Goal: Information Seeking & Learning: Learn about a topic

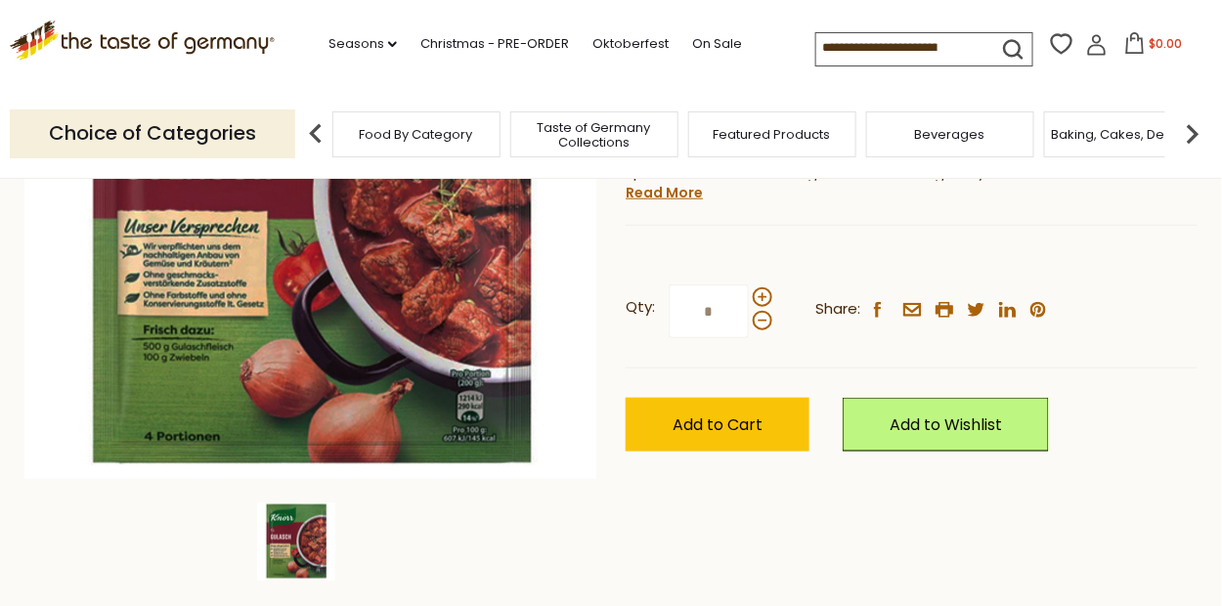
scroll to position [488, 0]
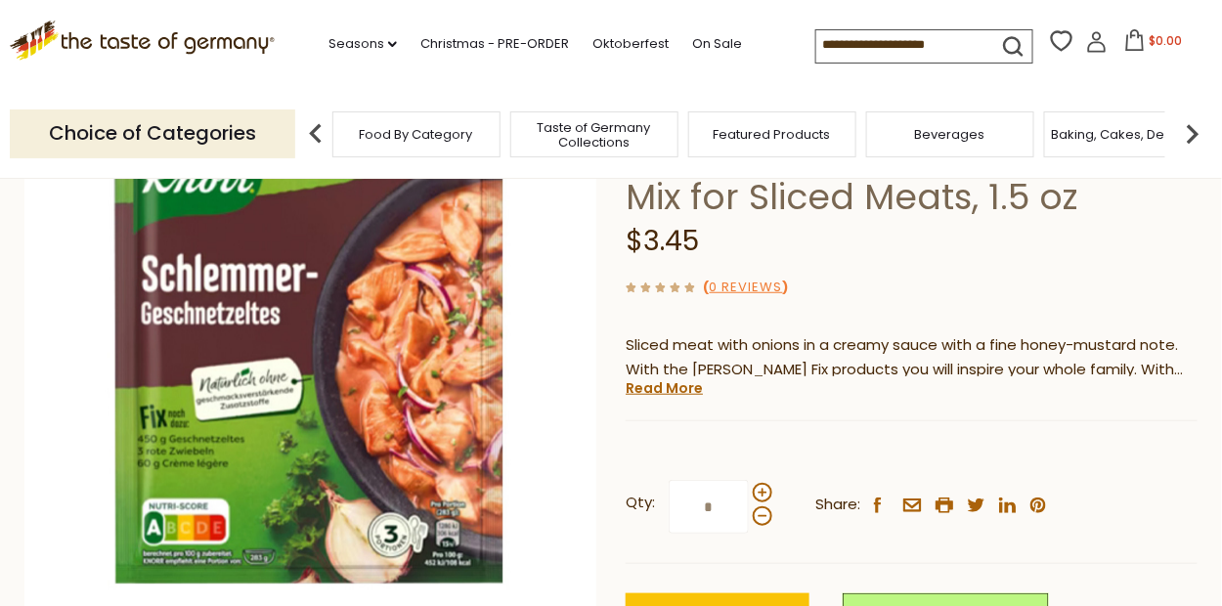
scroll to position [293, 0]
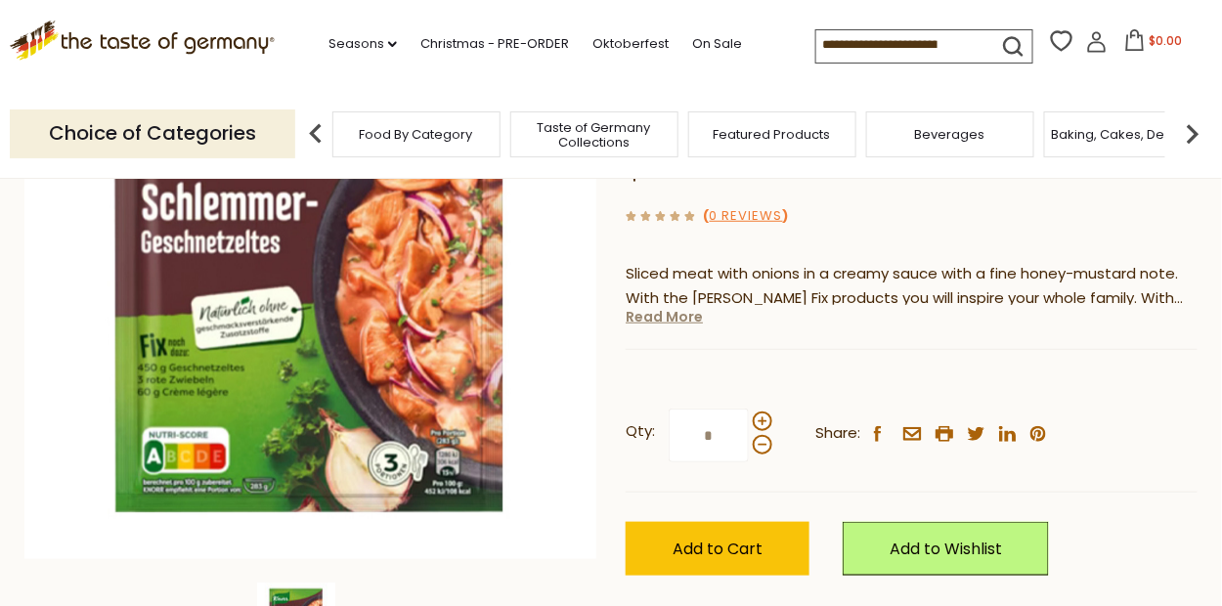
click at [672, 314] on link "Read More" at bounding box center [664, 317] width 77 height 20
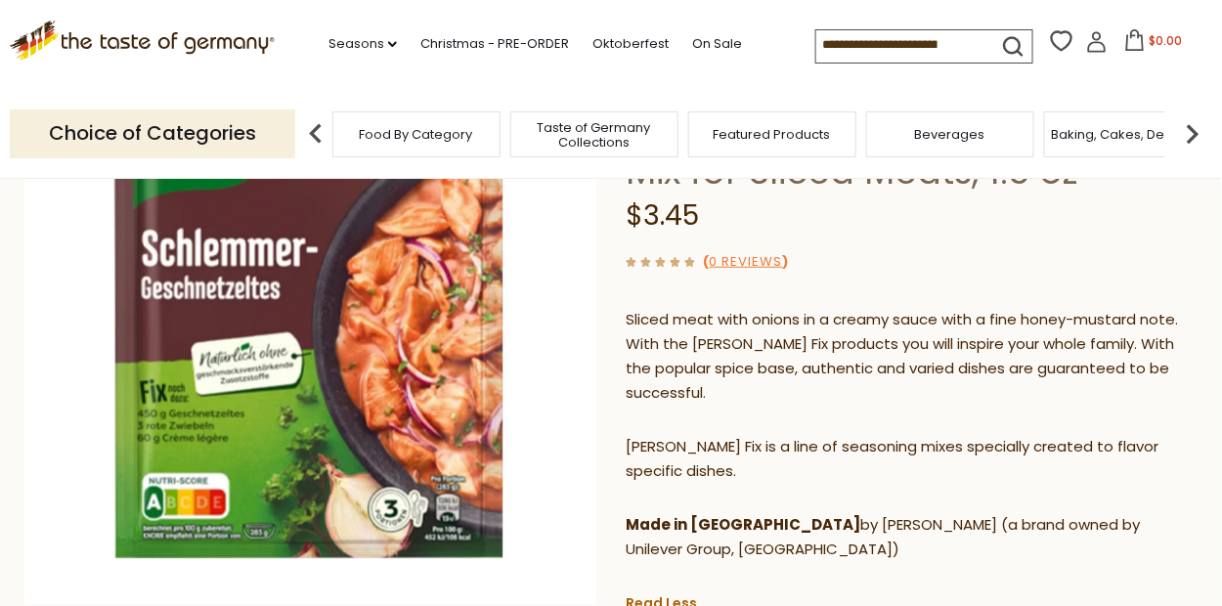
scroll to position [0, 0]
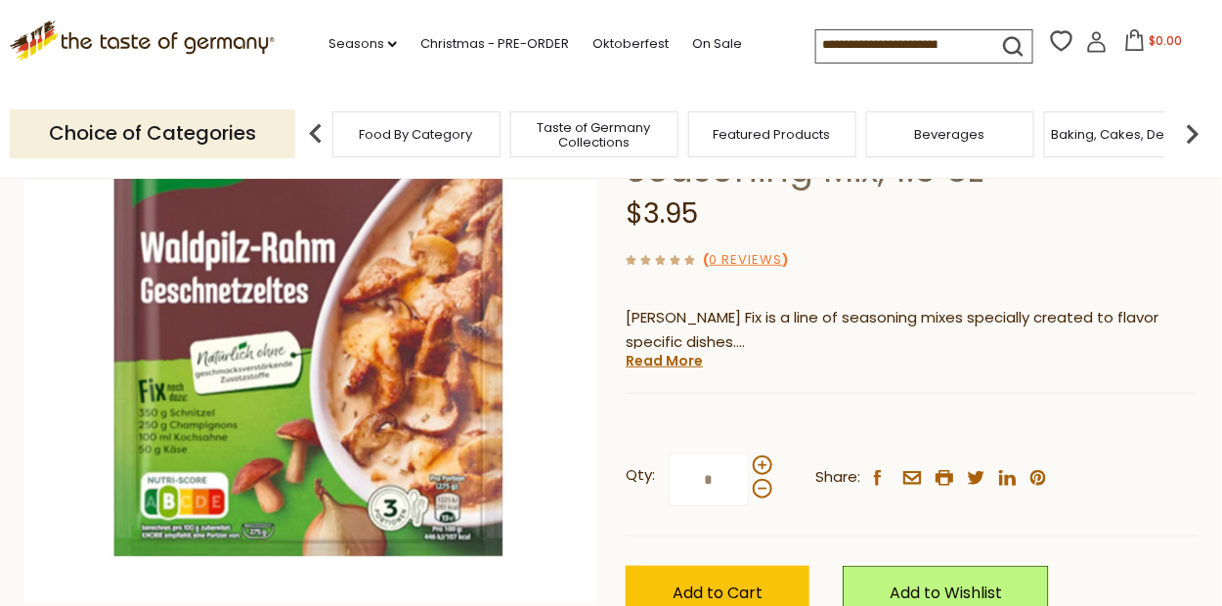
scroll to position [293, 0]
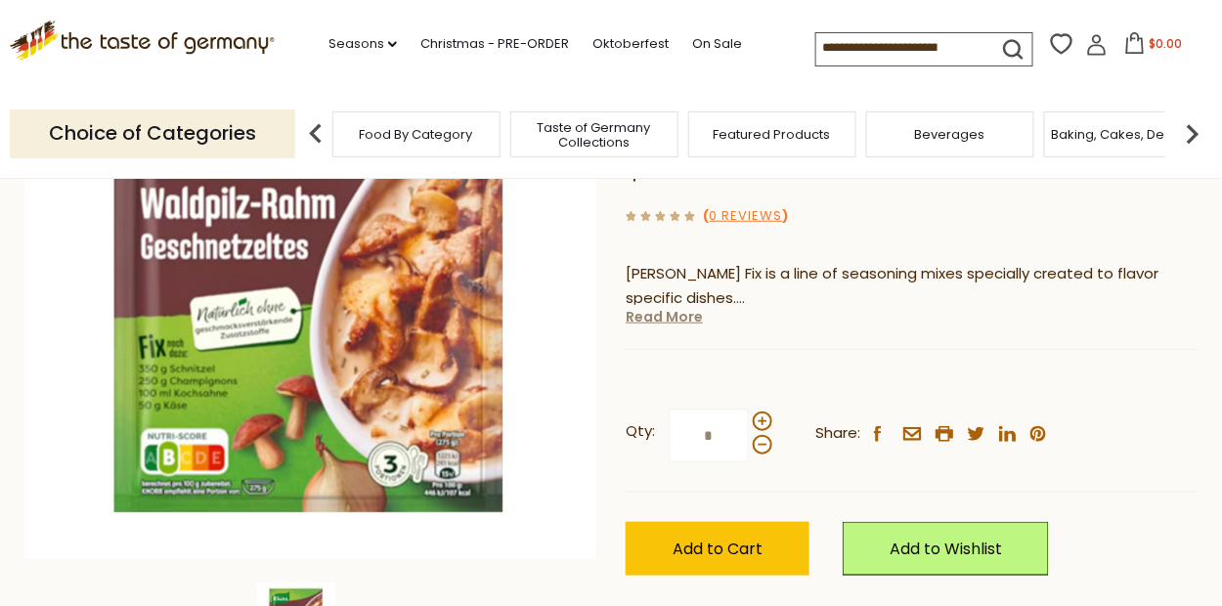
click at [678, 320] on link "Read More" at bounding box center [664, 317] width 77 height 20
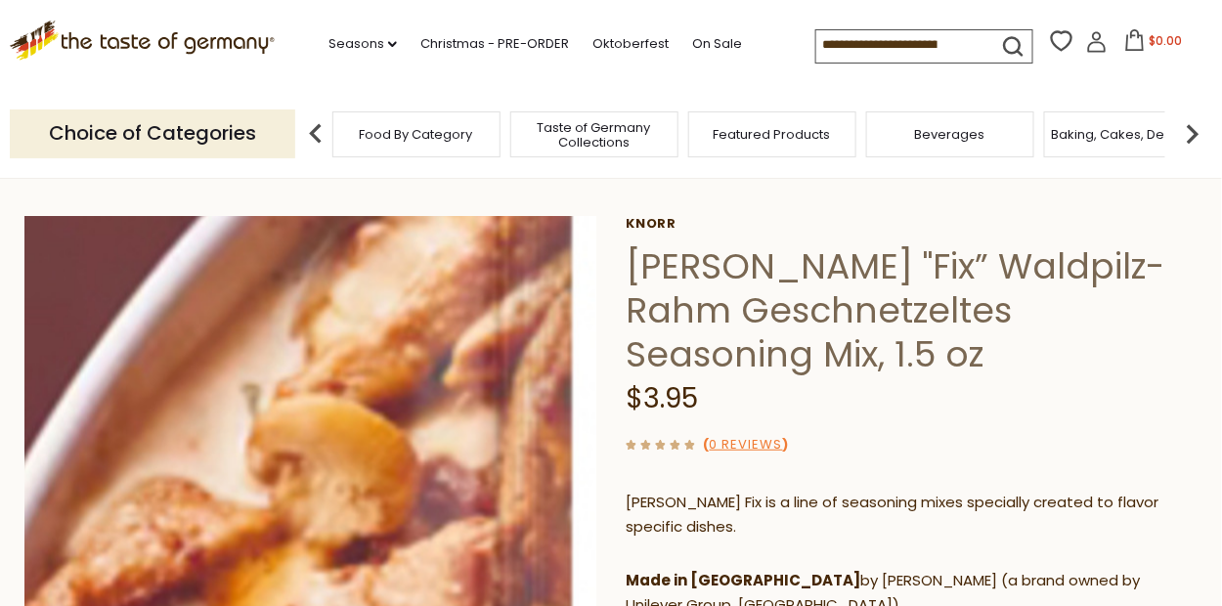
scroll to position [0, 0]
